Goal: Transaction & Acquisition: Obtain resource

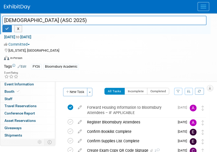
scroll to position [11, 0]
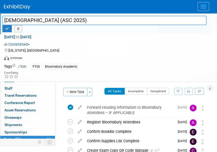
click at [75, 50] on div "[US_STATE], [GEOGRAPHIC_DATA]" at bounding box center [105, 50] width 202 height 6
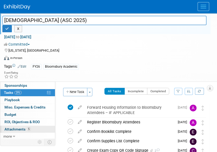
click at [19, 127] on span "Attachments 5" at bounding box center [17, 129] width 26 height 4
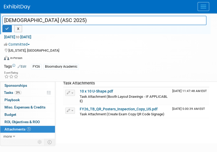
scroll to position [100, 0]
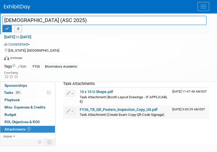
click at [129, 111] on link "FY26_TB_QR_Posters_Inspection_Copy_US.pdf" at bounding box center [119, 110] width 78 height 4
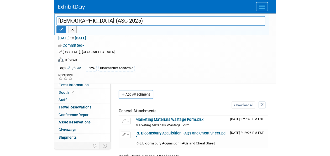
scroll to position [0, 0]
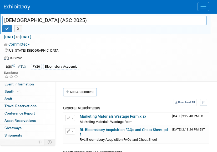
click at [121, 50] on div "[US_STATE], [GEOGRAPHIC_DATA]" at bounding box center [105, 50] width 202 height 6
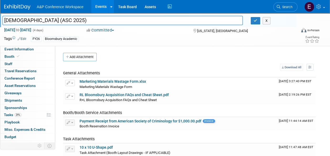
scroll to position [19, 0]
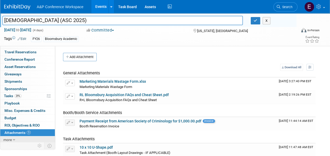
click at [7, 141] on span "more" at bounding box center [7, 140] width 8 height 4
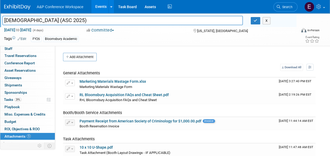
scroll to position [0, 0]
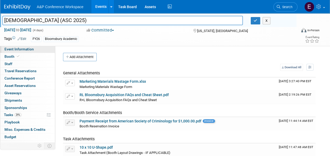
click at [31, 48] on span "Event Information" at bounding box center [18, 49] width 29 height 4
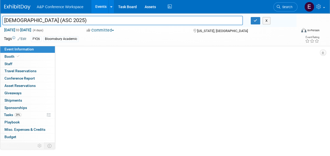
select select "Annual"
select select "Level 2"
select select "In-Person Booth"
select select "Criminology"
select select "Bloomsbury Academic"
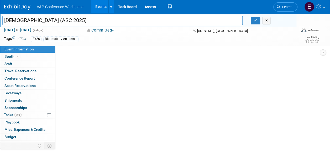
select select "[PERSON_NAME]"
select select "Networking/Commissioning"
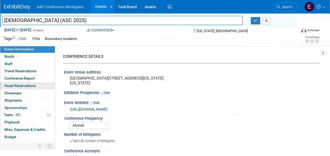
click at [25, 88] on link "0 Asset Reservations 0" at bounding box center [27, 85] width 55 height 7
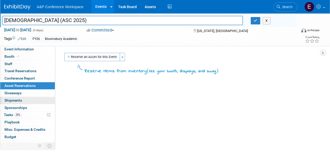
click at [30, 97] on link "0 Shipments 0" at bounding box center [27, 100] width 55 height 7
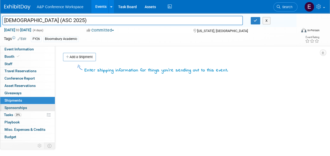
click at [30, 109] on link "0 Sponsorships 0" at bounding box center [27, 107] width 55 height 7
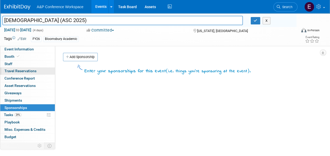
click at [26, 72] on span "Travel Reservations 0" at bounding box center [20, 71] width 32 height 4
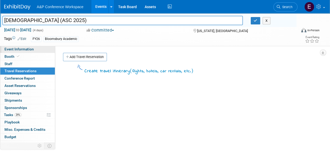
click at [18, 49] on span "Event Information" at bounding box center [18, 49] width 29 height 4
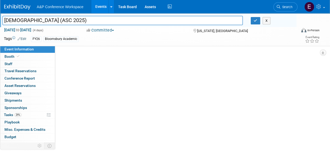
select select "Annual"
select select "Level 2"
select select "In-Person Booth"
select select "Criminology"
select select "Bloomsbury Academic"
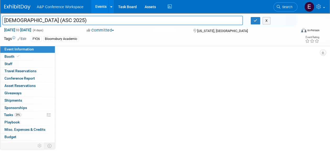
select select "[PERSON_NAME]"
select select "Networking/Commissioning"
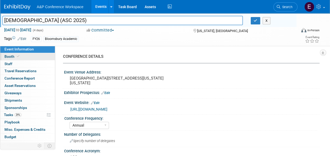
click at [20, 58] on link "Booth" at bounding box center [27, 56] width 55 height 7
select select "RLKP"
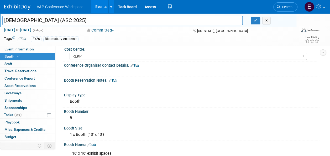
scroll to position [55, 0]
